Goal: Information Seeking & Learning: Learn about a topic

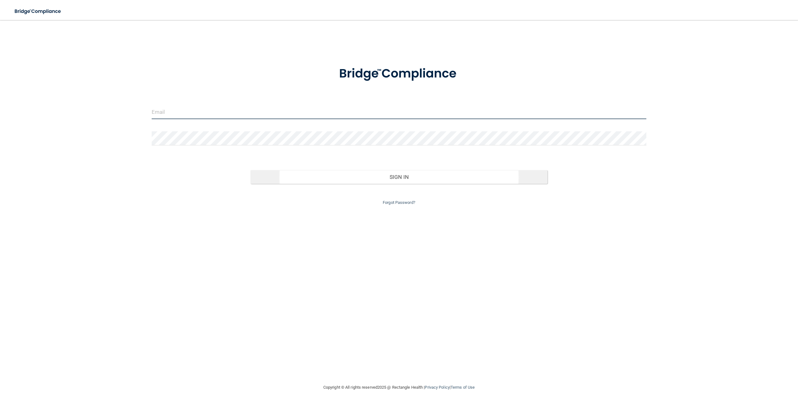
type input "[EMAIL_ADDRESS][DOMAIN_NAME]"
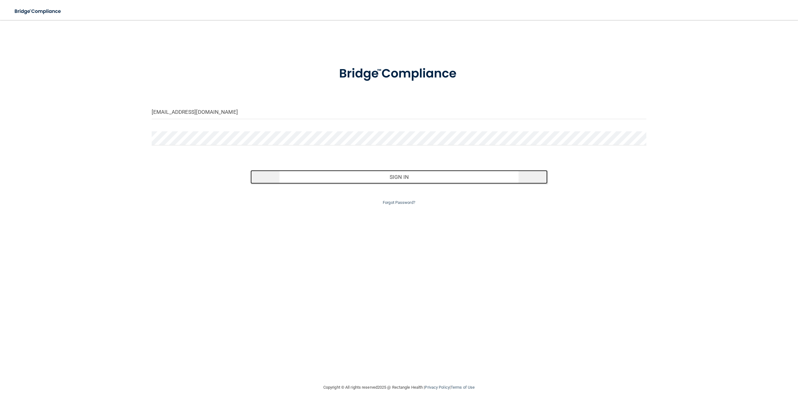
click at [402, 180] on button "Sign In" at bounding box center [399, 177] width 297 height 14
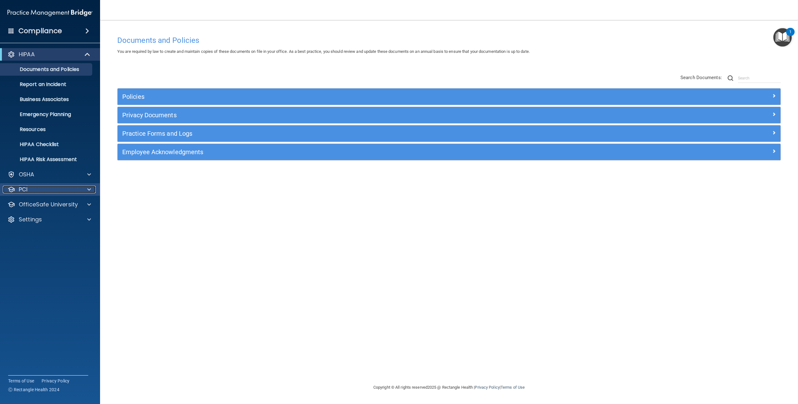
click at [77, 189] on div "PCI" at bounding box center [42, 190] width 78 height 8
click at [48, 189] on div "PCI" at bounding box center [42, 190] width 78 height 8
click at [45, 178] on div "OSHA" at bounding box center [42, 175] width 78 height 8
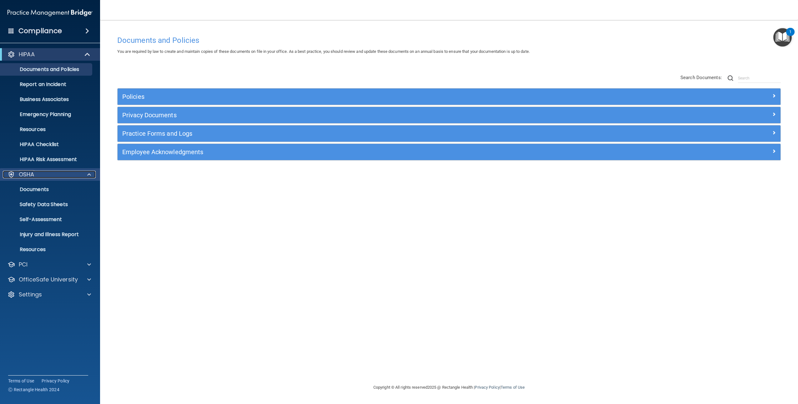
click at [45, 178] on div "OSHA" at bounding box center [42, 175] width 78 height 8
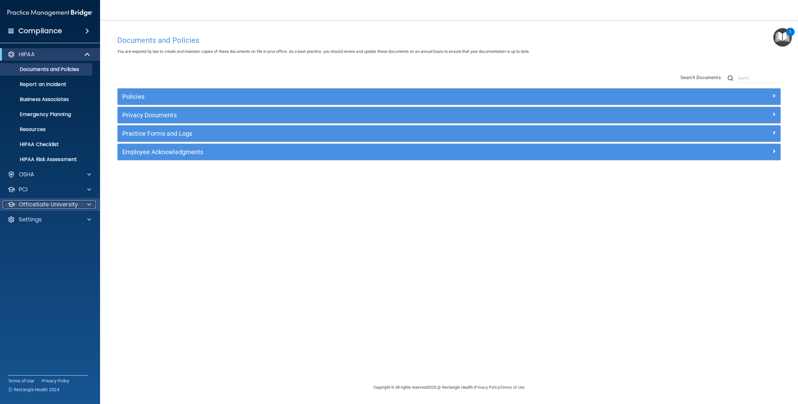
click at [57, 204] on p "OfficeSafe University" at bounding box center [48, 205] width 59 height 8
click at [53, 234] on p "OSHA Training" at bounding box center [29, 234] width 51 height 6
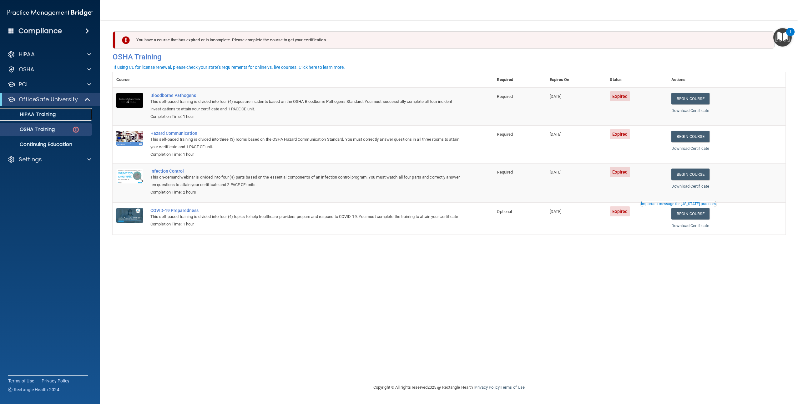
click at [63, 114] on div "HIPAA Training" at bounding box center [46, 114] width 85 height 6
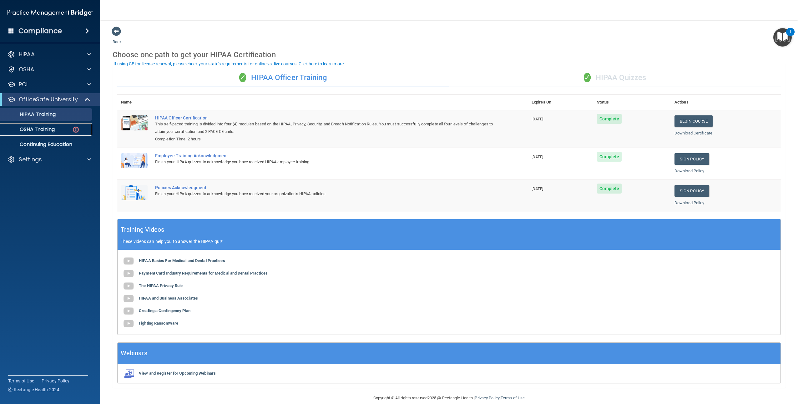
click at [57, 127] on div "OSHA Training" at bounding box center [46, 129] width 85 height 6
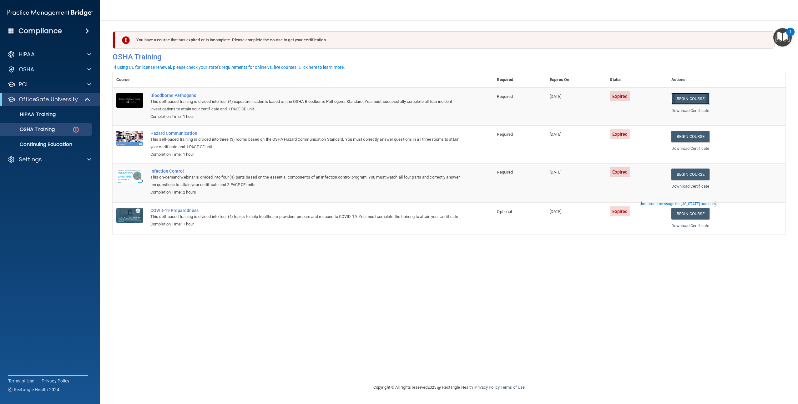
click at [710, 101] on link "Begin Course" at bounding box center [690, 99] width 38 height 12
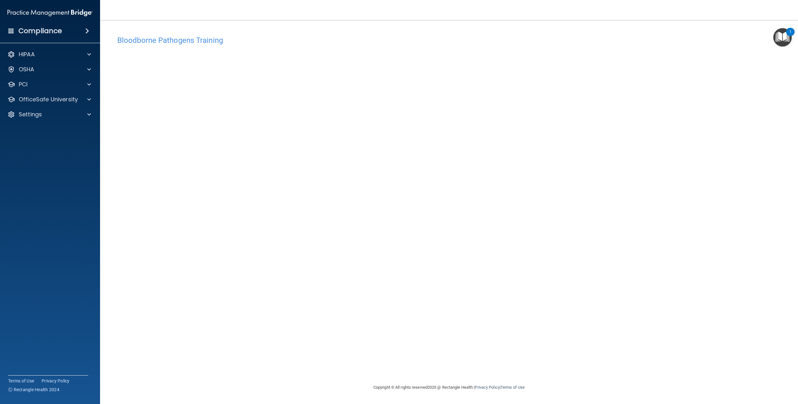
click at [32, 37] on div "Compliance" at bounding box center [50, 31] width 100 height 14
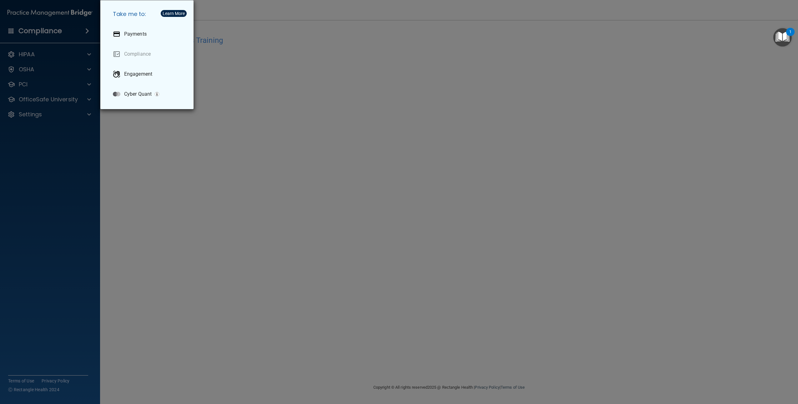
click at [32, 37] on div "Take me to: Payments Compliance Engagement Cyber Quant" at bounding box center [399, 202] width 798 height 404
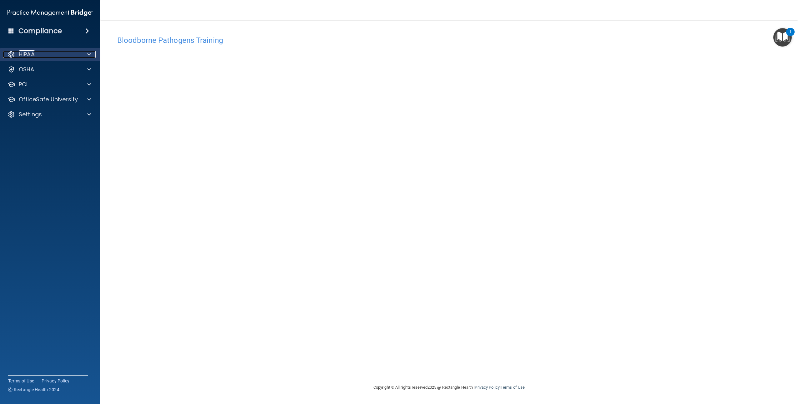
click at [33, 57] on p "HIPAA" at bounding box center [27, 55] width 16 height 8
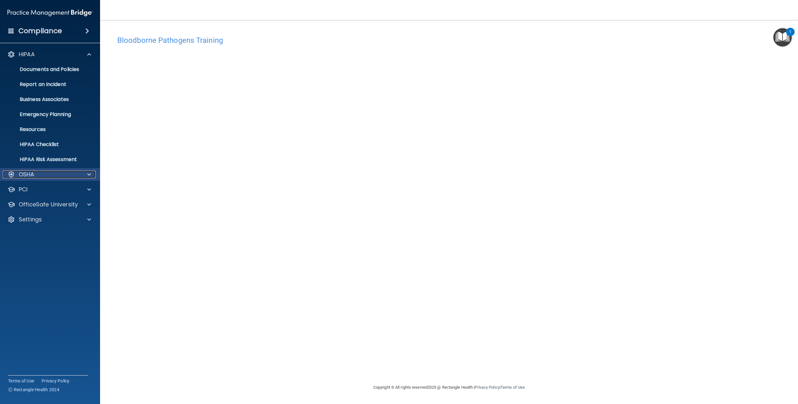
click at [43, 176] on div "OSHA" at bounding box center [42, 175] width 78 height 8
click at [48, 203] on p "OfficeSafe University" at bounding box center [48, 205] width 59 height 8
click at [68, 234] on div "OSHA Training" at bounding box center [46, 234] width 85 height 6
